Goal: Find specific page/section: Find specific page/section

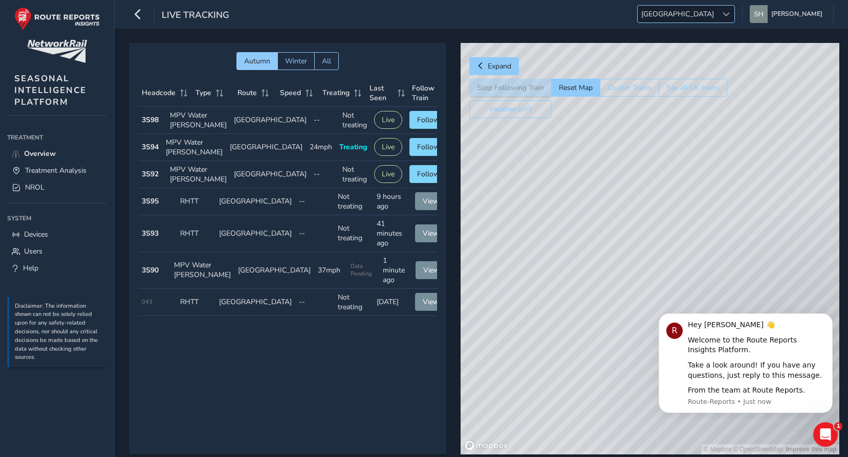
click at [717, 10] on span "[GEOGRAPHIC_DATA]" at bounding box center [678, 14] width 80 height 17
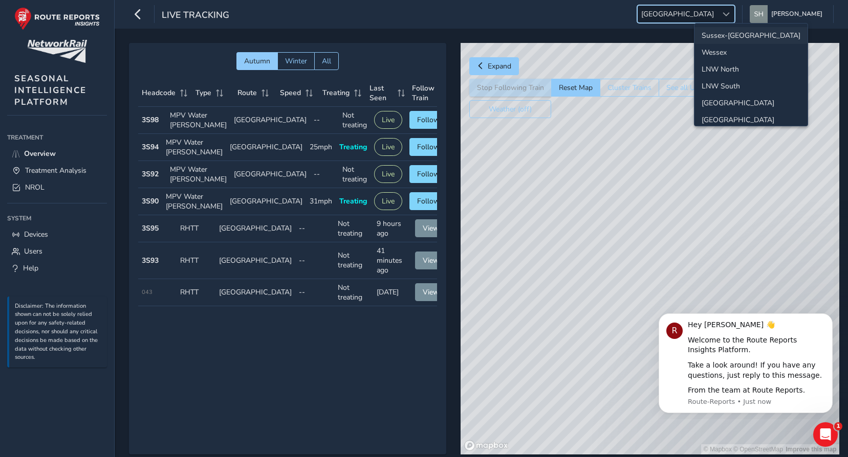
click at [741, 35] on li "Sussex-[GEOGRAPHIC_DATA]" at bounding box center [750, 35] width 113 height 17
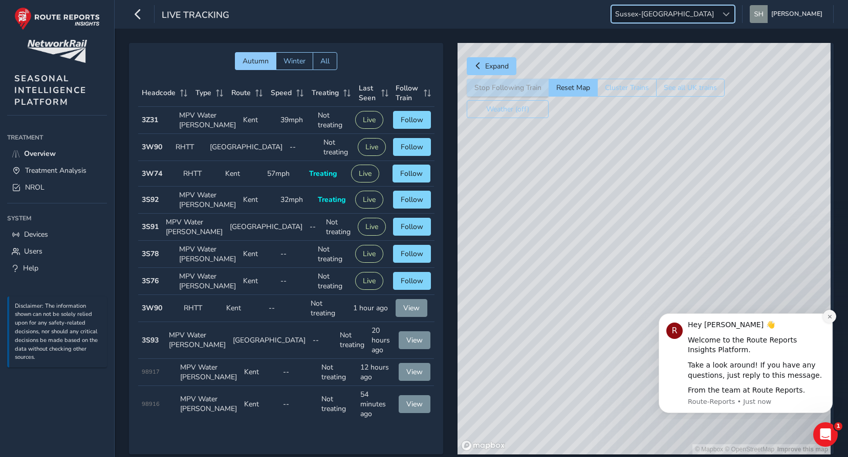
click at [829, 316] on icon "Dismiss notification" at bounding box center [830, 317] width 6 height 6
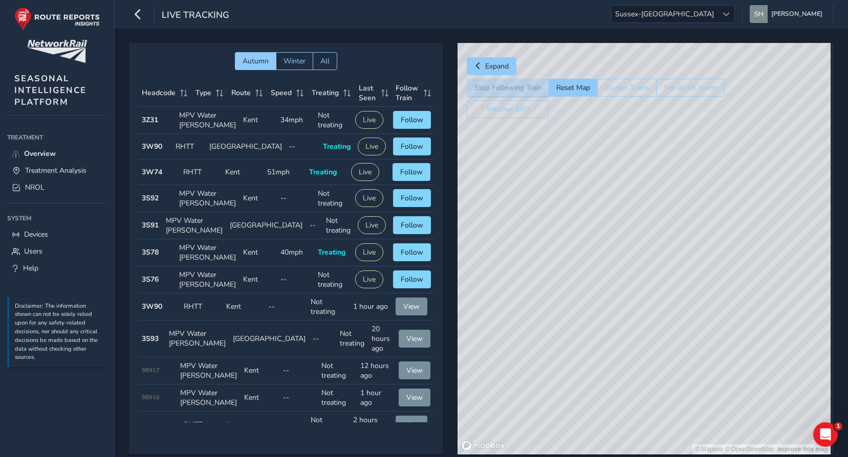
drag, startPoint x: 573, startPoint y: 302, endPoint x: 751, endPoint y: 272, distance: 181.0
click at [751, 272] on div "© Mapbox © OpenStreetMap Improve this map" at bounding box center [643, 249] width 373 height 412
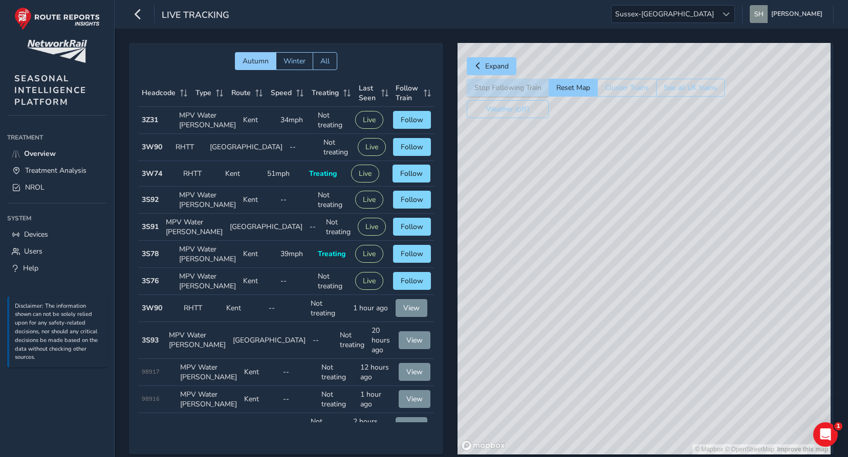
drag, startPoint x: 777, startPoint y: 300, endPoint x: 509, endPoint y: 348, distance: 272.9
click at [473, 419] on div "© Mapbox © OpenStreetMap Improve this map" at bounding box center [643, 249] width 373 height 412
drag, startPoint x: 745, startPoint y: 119, endPoint x: 524, endPoint y: 260, distance: 261.6
click at [524, 260] on div "© Mapbox © OpenStreetMap Improve this map" at bounding box center [643, 249] width 373 height 412
drag, startPoint x: 616, startPoint y: 274, endPoint x: 855, endPoint y: 201, distance: 250.4
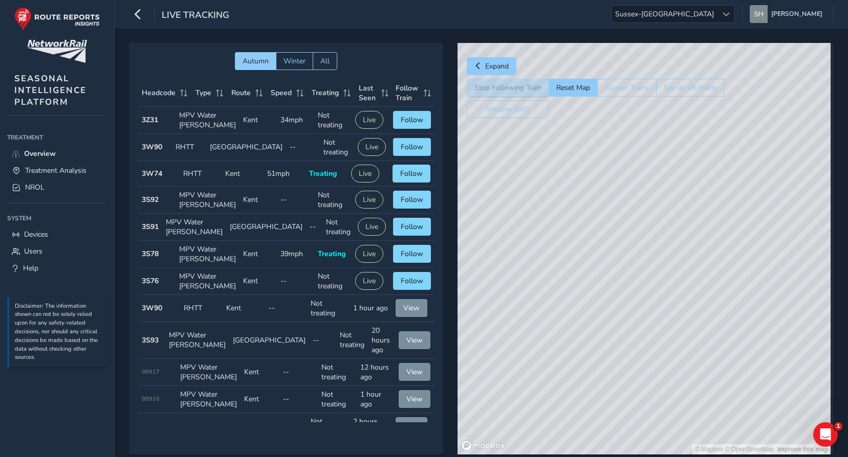
click at [847, 202] on html "Live Tracking Sussex-Kent Sussex-Kent Sam Hancock Colour Scheme: Dark Dim Light…" at bounding box center [424, 228] width 848 height 457
drag, startPoint x: 607, startPoint y: 257, endPoint x: 808, endPoint y: 235, distance: 202.3
click at [847, 248] on html "Live Tracking Sussex-Kent Sussex-Kent Sam Hancock Colour Scheme: Dark Dim Light…" at bounding box center [424, 228] width 848 height 457
drag, startPoint x: 630, startPoint y: 305, endPoint x: 676, endPoint y: 302, distance: 45.6
click at [676, 302] on div "© Mapbox © OpenStreetMap Improve this map" at bounding box center [643, 249] width 373 height 412
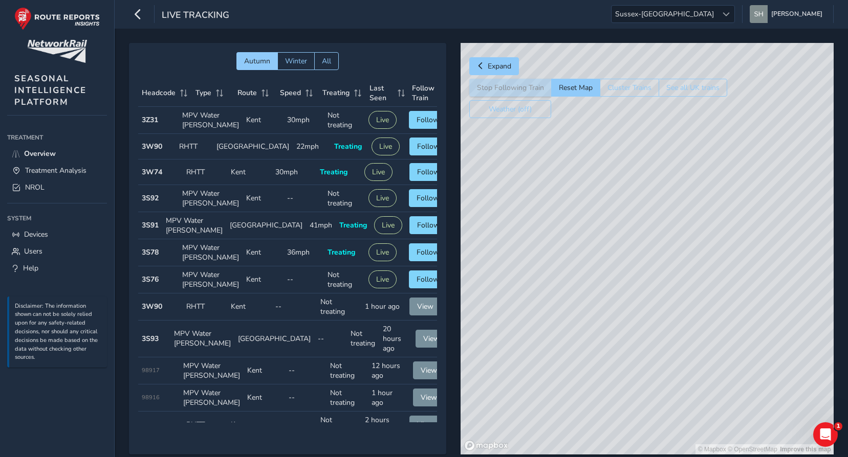
drag, startPoint x: 505, startPoint y: 343, endPoint x: 539, endPoint y: 334, distance: 35.6
click at [506, 343] on div "© Mapbox © OpenStreetMap Improve this map" at bounding box center [646, 249] width 373 height 412
drag, startPoint x: 528, startPoint y: 332, endPoint x: 630, endPoint y: 345, distance: 103.7
click at [630, 345] on div "© Mapbox © OpenStreetMap Improve this map" at bounding box center [646, 249] width 373 height 412
drag, startPoint x: 694, startPoint y: 349, endPoint x: 552, endPoint y: 342, distance: 142.4
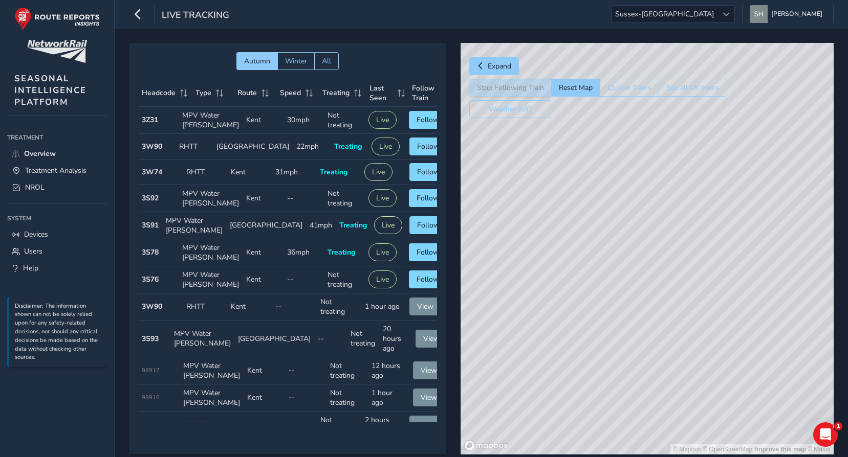
click at [552, 342] on div "© Mapbox © OpenStreetMap Improve this map © Maxar" at bounding box center [646, 249] width 373 height 412
drag, startPoint x: 675, startPoint y: 361, endPoint x: 525, endPoint y: 338, distance: 151.2
click at [525, 338] on div "© Mapbox © OpenStreetMap Improve this map" at bounding box center [646, 249] width 373 height 412
drag, startPoint x: 557, startPoint y: 305, endPoint x: 641, endPoint y: 321, distance: 84.8
click at [641, 321] on div "© Mapbox © OpenStreetMap Improve this map © Maxar" at bounding box center [646, 249] width 373 height 412
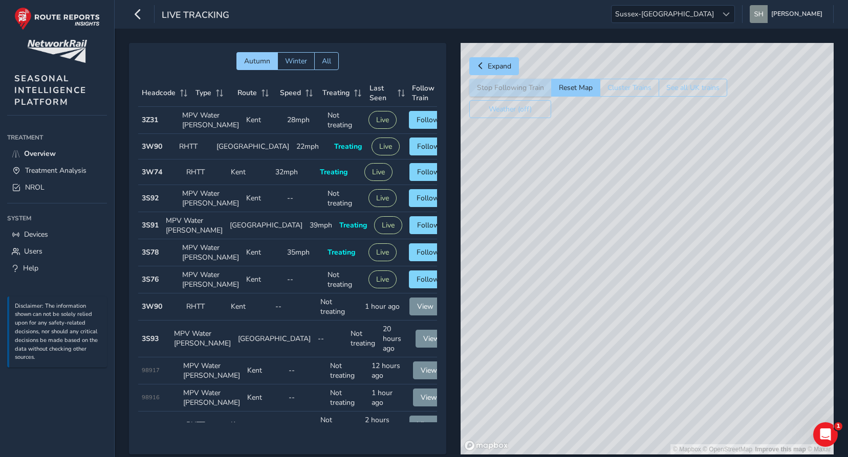
drag, startPoint x: 728, startPoint y: 334, endPoint x: 536, endPoint y: 306, distance: 193.8
click at [536, 306] on div "© Mapbox © OpenStreetMap Improve this map © Maxar" at bounding box center [646, 249] width 373 height 412
drag, startPoint x: 704, startPoint y: 330, endPoint x: 574, endPoint y: 317, distance: 130.1
click at [574, 317] on div "© Mapbox © OpenStreetMap Improve this map © Maxar" at bounding box center [646, 249] width 373 height 412
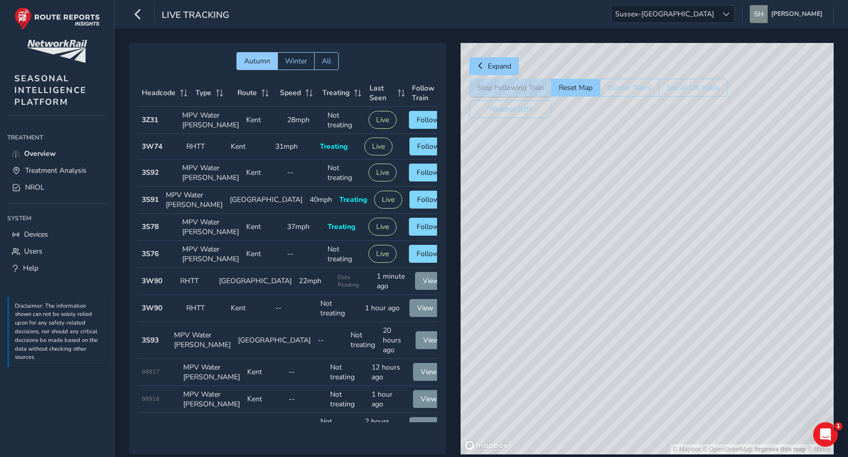
drag, startPoint x: 705, startPoint y: 298, endPoint x: 639, endPoint y: 299, distance: 65.5
click at [639, 299] on div "© Mapbox © OpenStreetMap Improve this map © Maxar" at bounding box center [646, 249] width 373 height 412
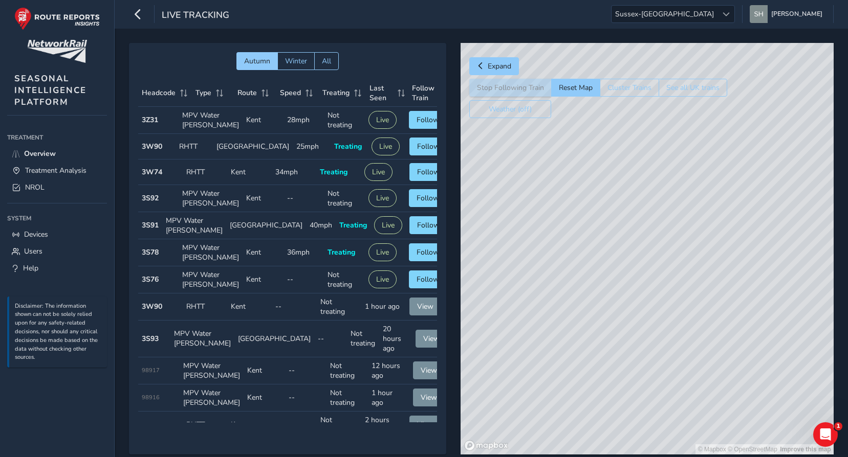
drag, startPoint x: 589, startPoint y: 330, endPoint x: 744, endPoint y: 123, distance: 258.4
click at [744, 123] on div "© Mapbox © OpenStreetMap Improve this map" at bounding box center [646, 249] width 373 height 412
drag, startPoint x: 740, startPoint y: 292, endPoint x: 634, endPoint y: 294, distance: 105.4
click at [634, 294] on div "© Mapbox © OpenStreetMap Improve this map © Maxar" at bounding box center [646, 249] width 373 height 412
drag, startPoint x: 529, startPoint y: 375, endPoint x: 742, endPoint y: 304, distance: 224.7
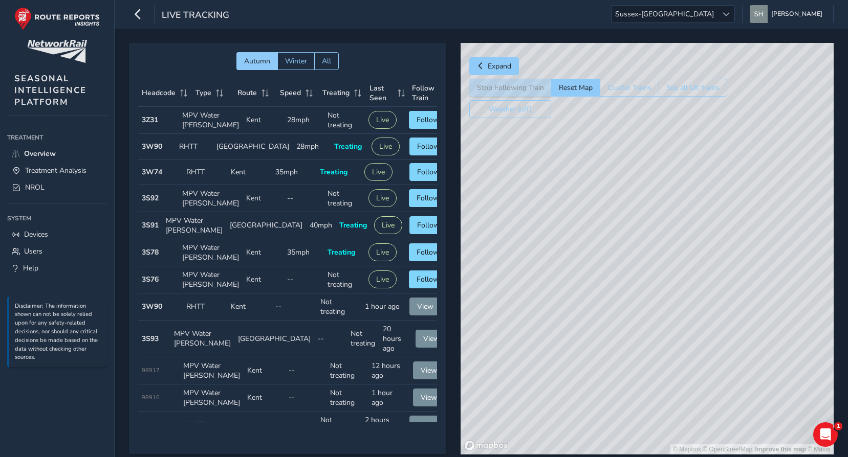
click at [742, 304] on div "© Mapbox © OpenStreetMap Improve this map © Maxar" at bounding box center [646, 249] width 373 height 412
click at [702, 248] on div "© Mapbox © OpenStreetMap Improve this map © Maxar" at bounding box center [646, 249] width 373 height 412
click at [581, 312] on div "© Mapbox © OpenStreetMap Improve this map © Maxar" at bounding box center [646, 249] width 373 height 412
drag, startPoint x: 824, startPoint y: 431, endPoint x: 1629, endPoint y: 793, distance: 882.2
click at [825, 431] on icon "Open Intercom Messenger" at bounding box center [824, 433] width 17 height 17
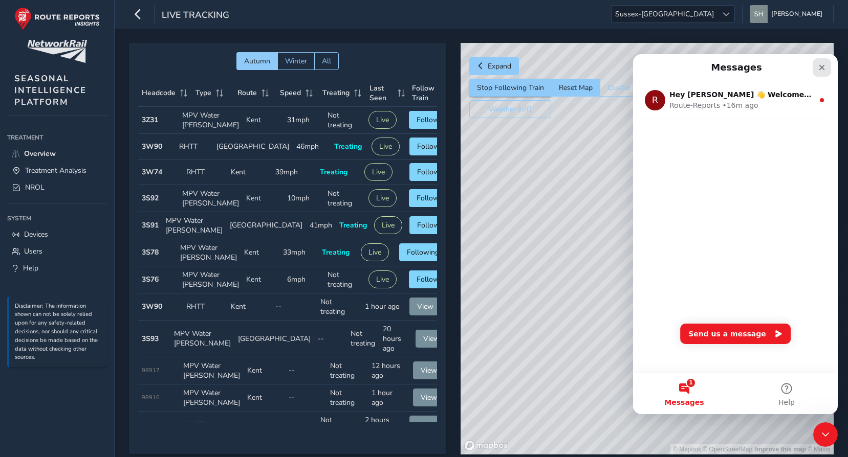
click at [822, 65] on icon "Close" at bounding box center [822, 67] width 8 height 8
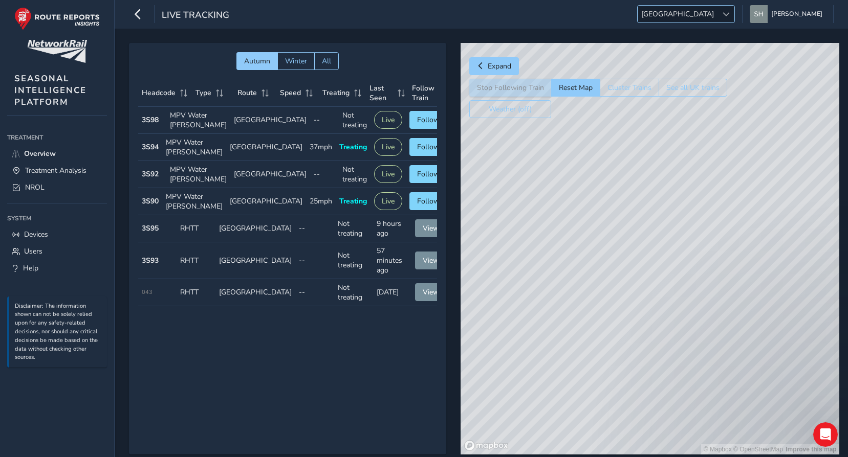
click at [717, 21] on span "[GEOGRAPHIC_DATA]" at bounding box center [678, 14] width 80 height 17
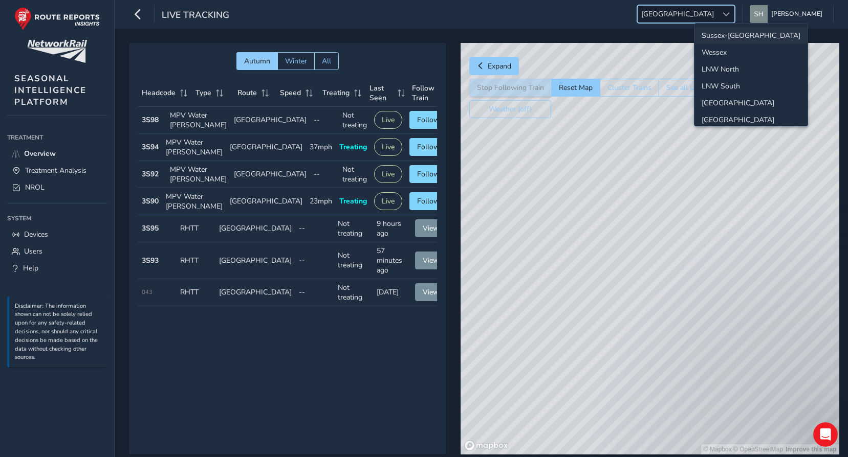
click at [740, 35] on li "Sussex-[GEOGRAPHIC_DATA]" at bounding box center [750, 35] width 113 height 17
